Goal: Communication & Community: Connect with others

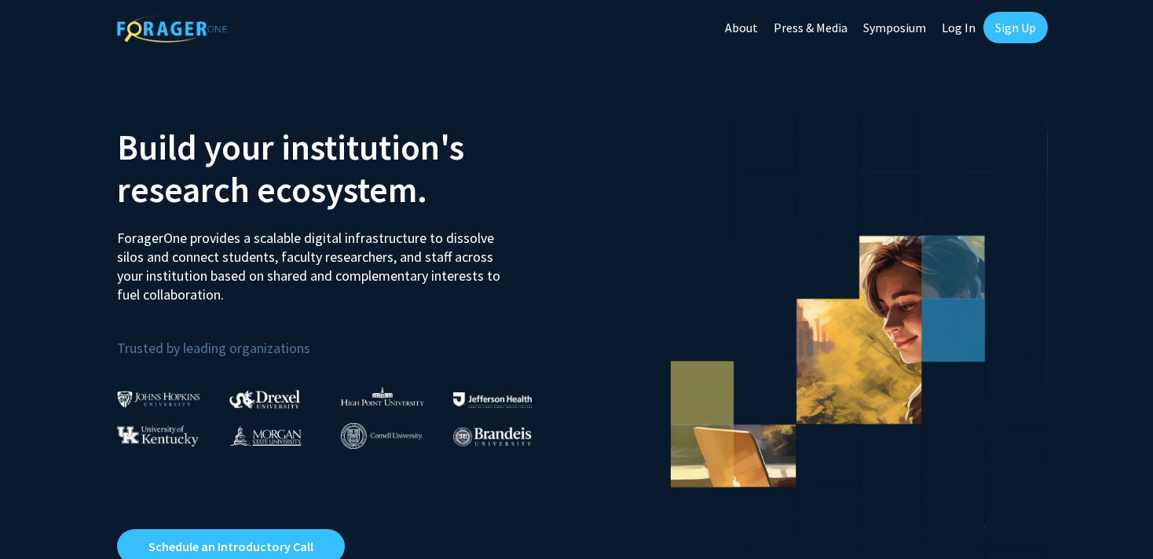
click at [955, 31] on link "Log In" at bounding box center [958, 27] width 49 height 55
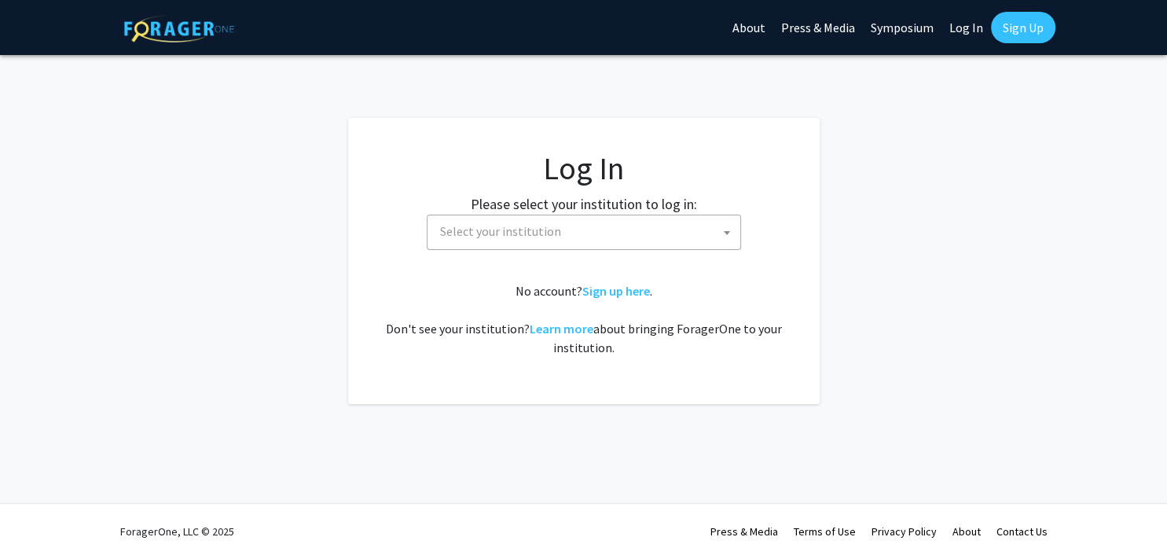
click at [570, 225] on span "Select your institution" at bounding box center [587, 231] width 306 height 32
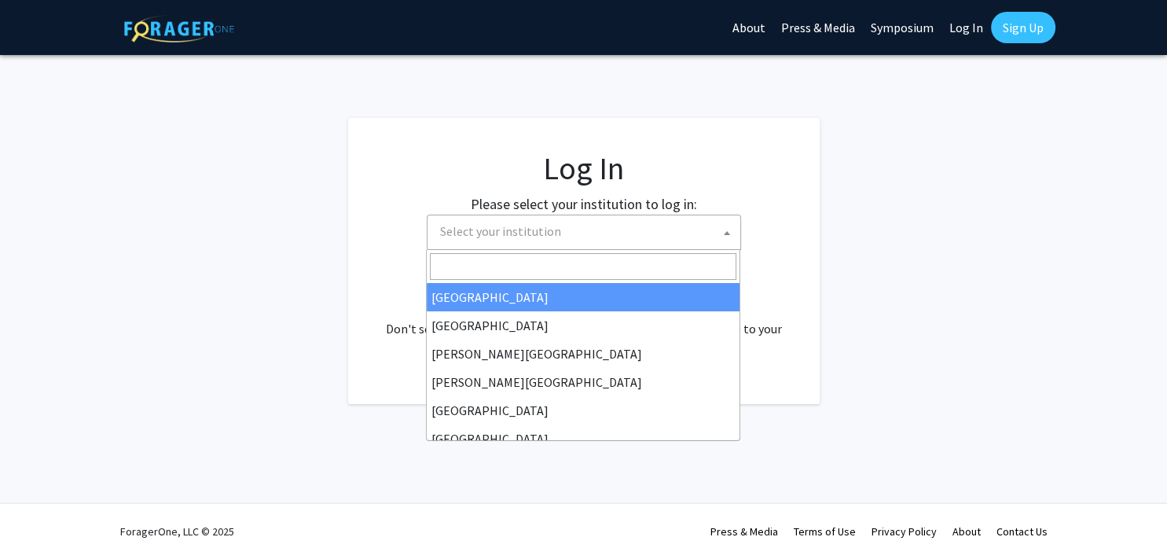
select select "34"
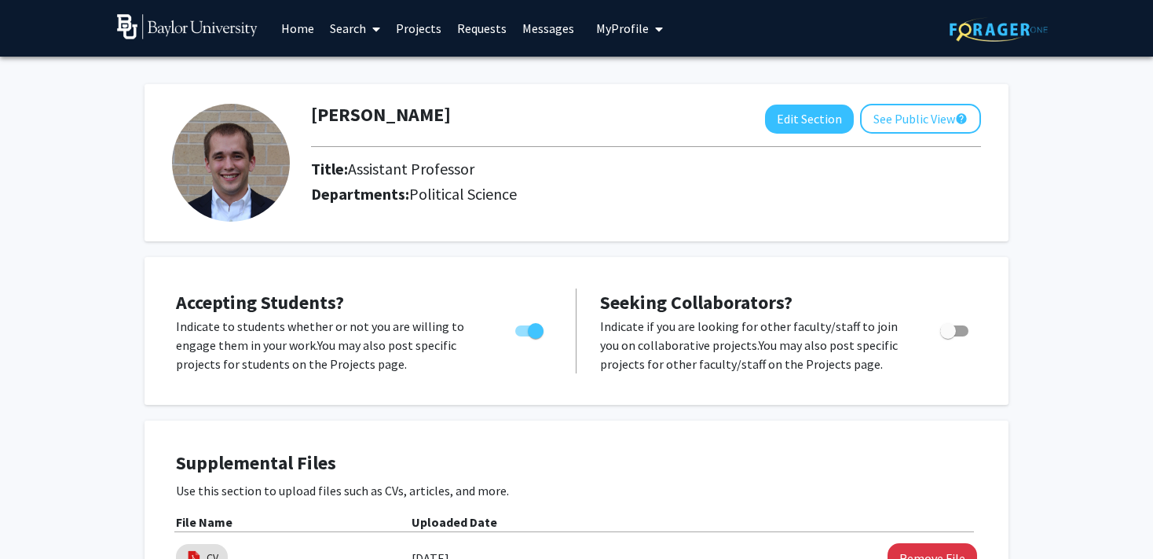
click at [537, 30] on link "Messages" at bounding box center [549, 28] width 68 height 55
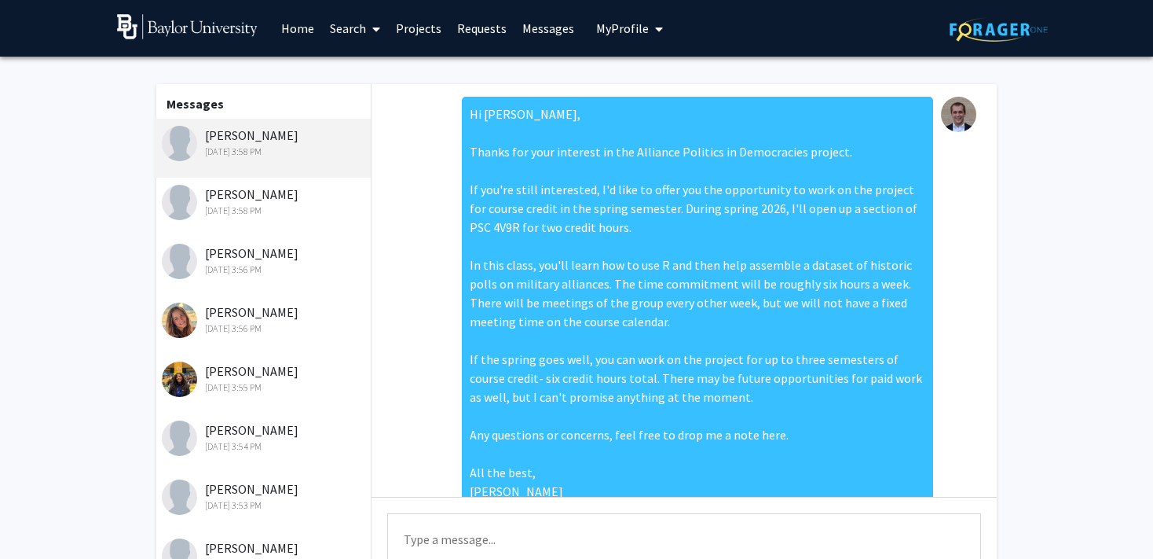
scroll to position [235, 0]
